Goal: Task Accomplishment & Management: Manage account settings

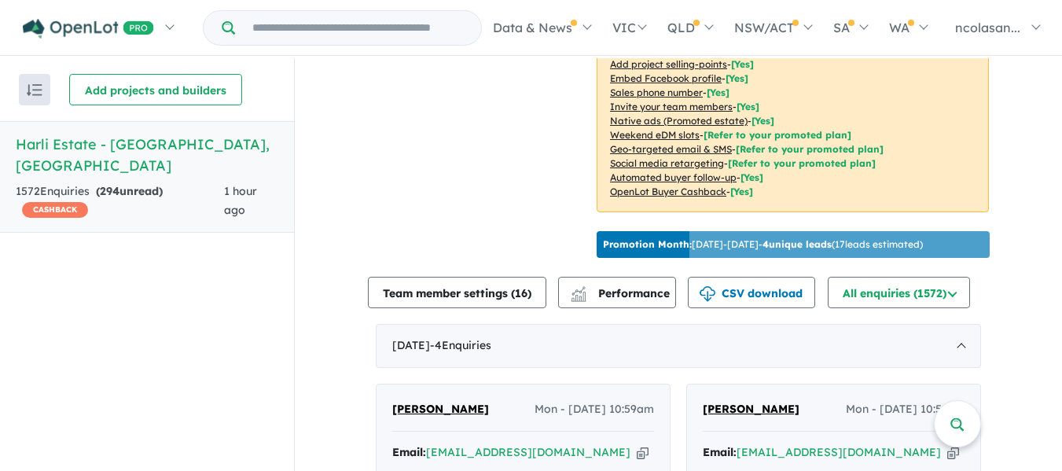
scroll to position [707, 0]
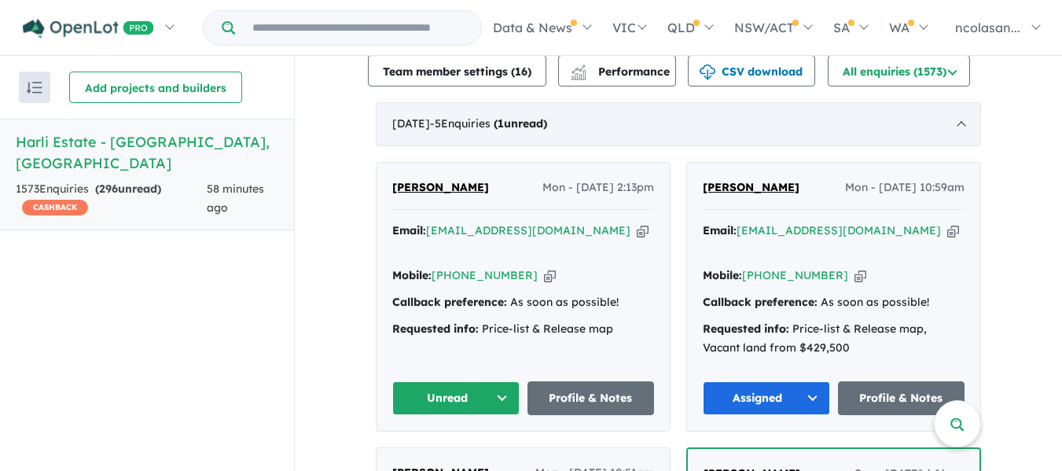
scroll to position [629, 0]
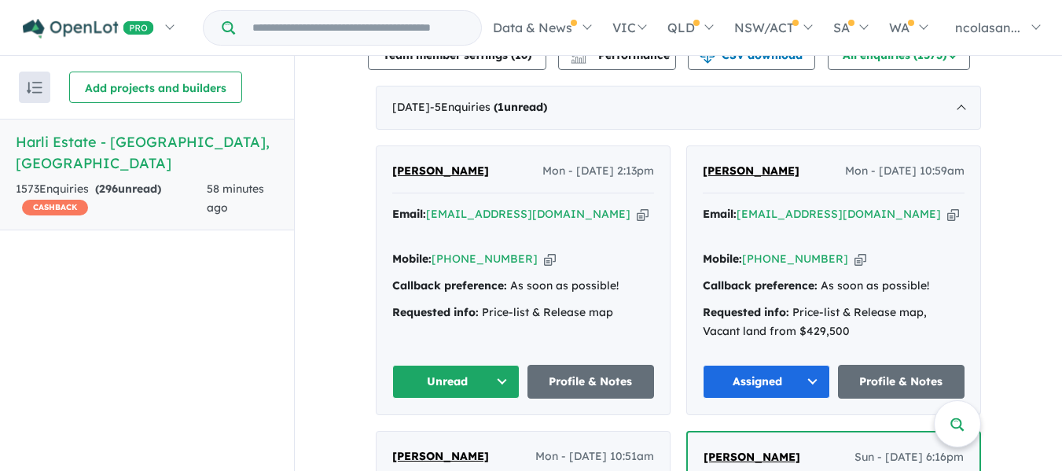
click at [496, 365] on button "Unread" at bounding box center [455, 382] width 127 height 34
click at [462, 437] on button "Assigned" at bounding box center [461, 455] width 137 height 36
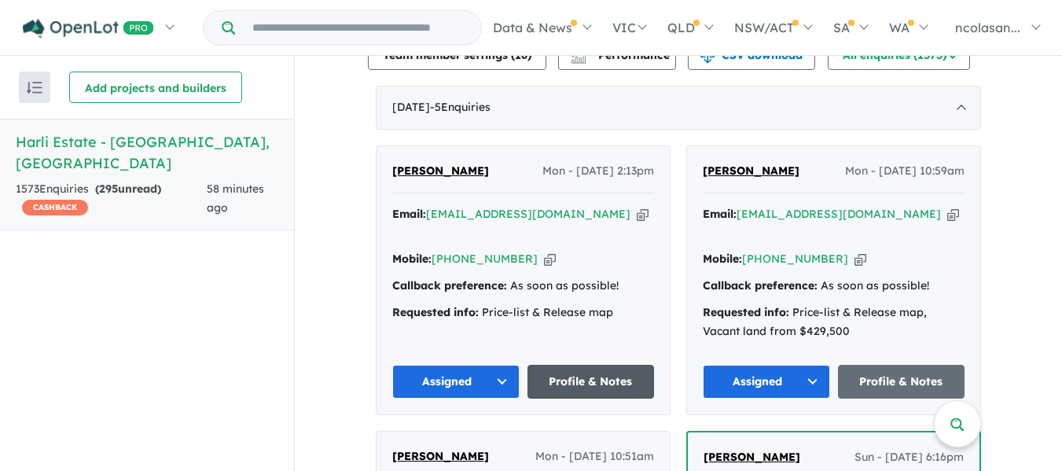
click at [573, 365] on link "Profile & Notes" at bounding box center [590, 382] width 127 height 34
